Goal: Task Accomplishment & Management: Manage account settings

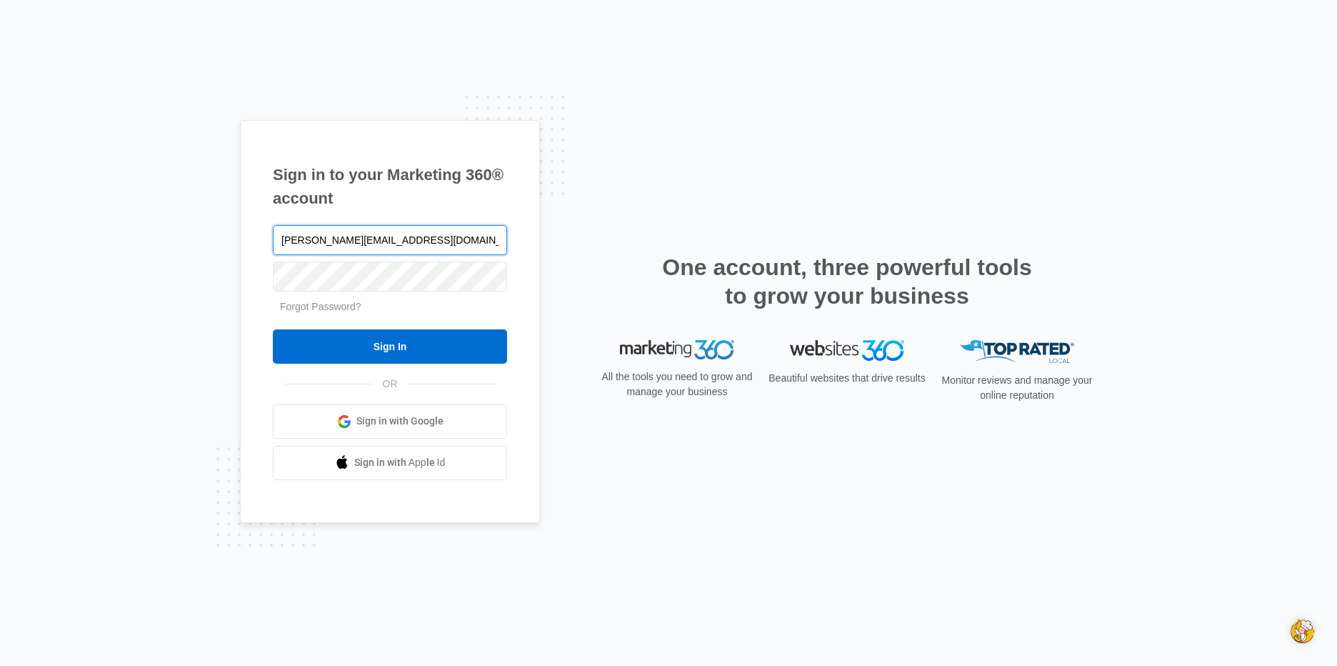
type input "[PERSON_NAME][EMAIL_ADDRESS][DOMAIN_NAME]"
click at [273, 329] on input "Sign In" at bounding box center [390, 346] width 234 height 34
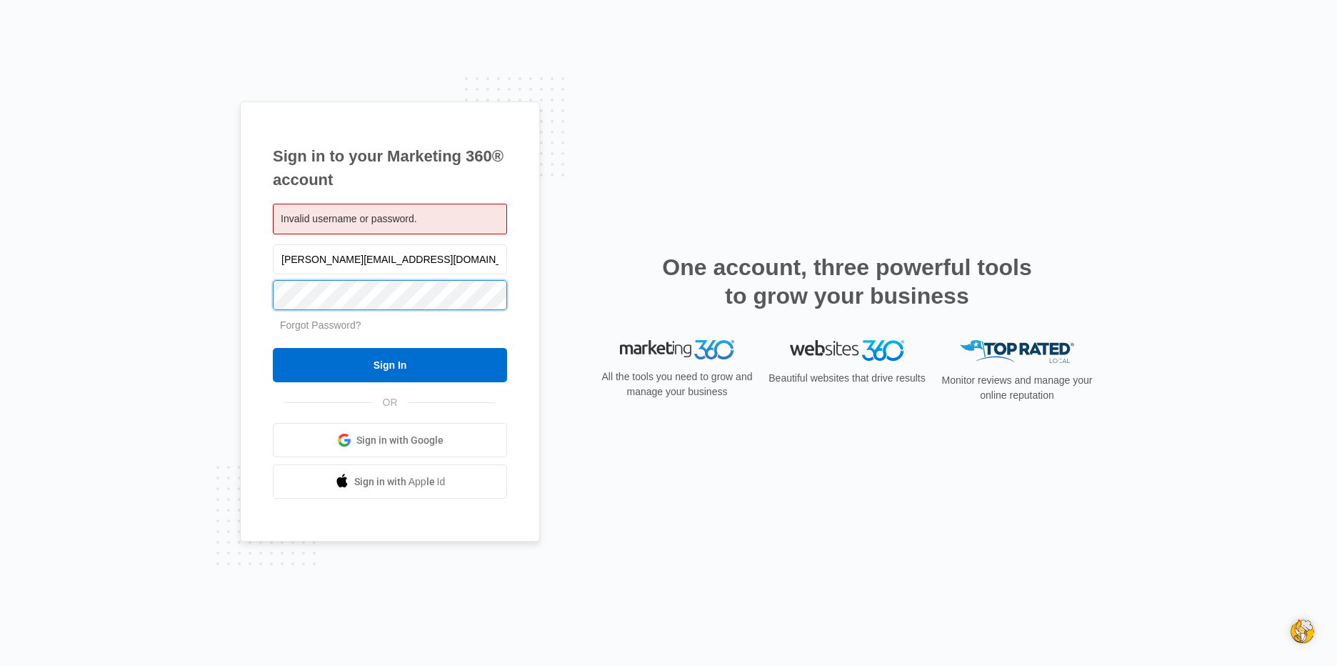
click at [273, 348] on input "Sign In" at bounding box center [390, 365] width 234 height 34
